Goal: Information Seeking & Learning: Check status

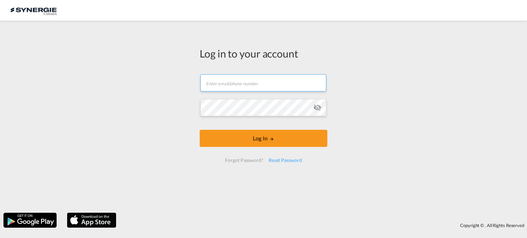
type input "[EMAIL_ADDRESS][DOMAIN_NAME]"
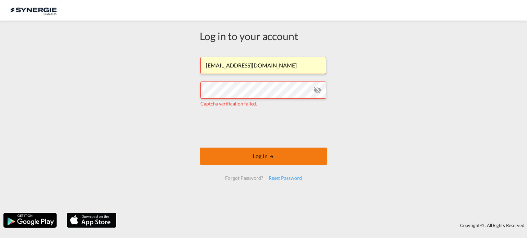
click at [284, 159] on button "Log In" at bounding box center [264, 156] width 128 height 17
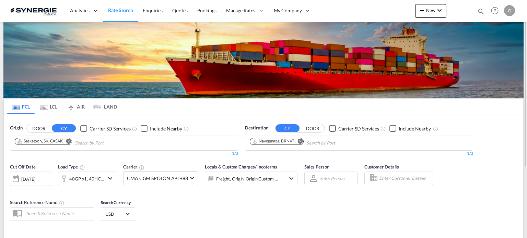
click at [480, 11] on md-icon "icon-magnify" at bounding box center [481, 12] width 8 height 8
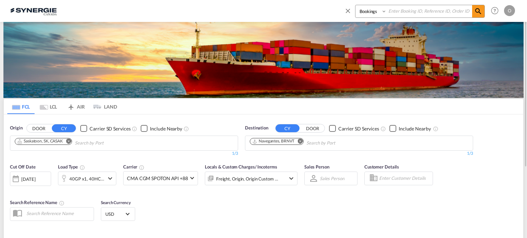
click at [373, 12] on select "Bookings Quotes Enquiries" at bounding box center [371, 11] width 33 height 12
select select "Quotes"
click at [355, 5] on select "Bookings Quotes Enquiries" at bounding box center [371, 11] width 33 height 12
click at [417, 12] on input at bounding box center [428, 11] width 85 height 12
paste input "SYC000013656"
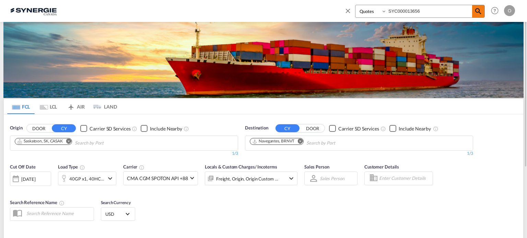
type input "SYC000013656"
click at [473, 14] on span at bounding box center [478, 11] width 12 height 12
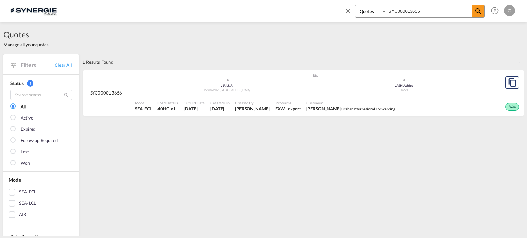
click at [244, 108] on span "[PERSON_NAME]" at bounding box center [252, 109] width 35 height 6
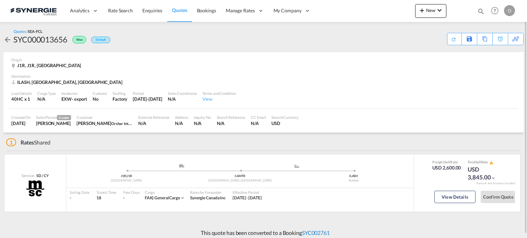
click at [319, 230] on link "SYC002761" at bounding box center [316, 233] width 28 height 7
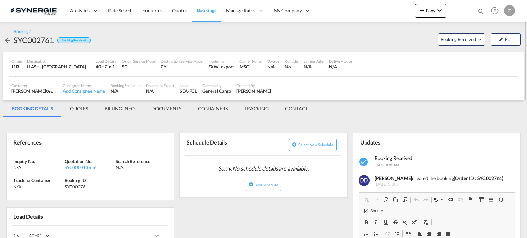
click at [84, 105] on md-tab-item "QUOTES" at bounding box center [79, 108] width 35 height 16
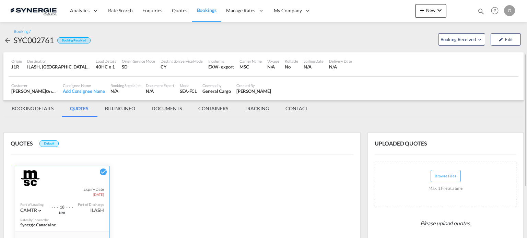
scroll to position [187, 0]
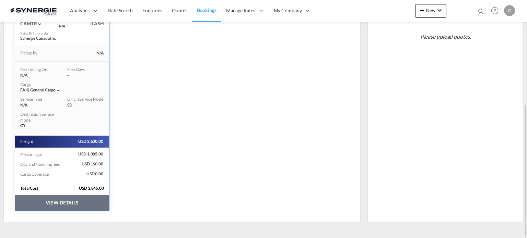
click at [47, 200] on button "VIEW DETAILS" at bounding box center [62, 203] width 94 height 16
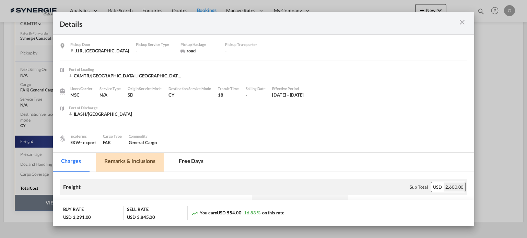
click at [142, 162] on md-tab-item "Remarks & Inclusions" at bounding box center [130, 162] width 68 height 19
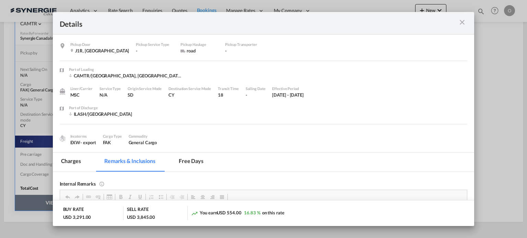
scroll to position [69, 0]
